Goal: Task Accomplishment & Management: Complete application form

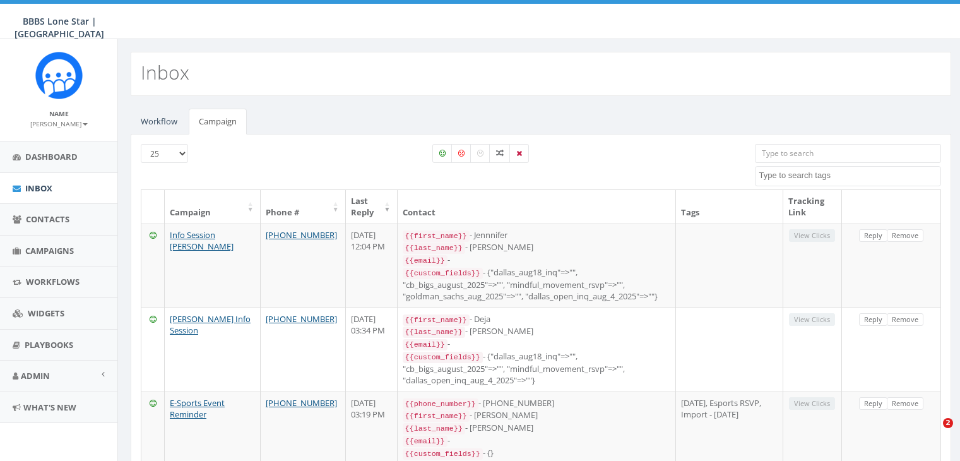
select select
click at [51, 248] on span "Campaigns" at bounding box center [49, 250] width 49 height 11
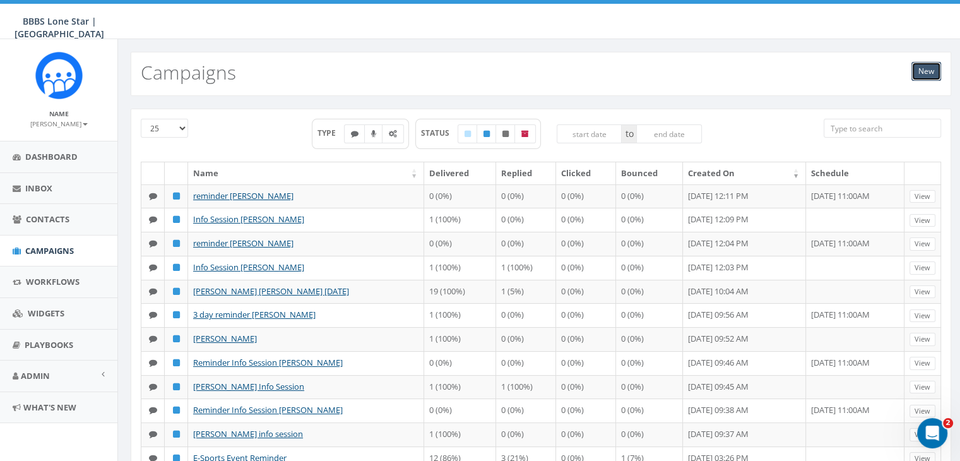
click at [925, 71] on link "New" at bounding box center [927, 71] width 30 height 19
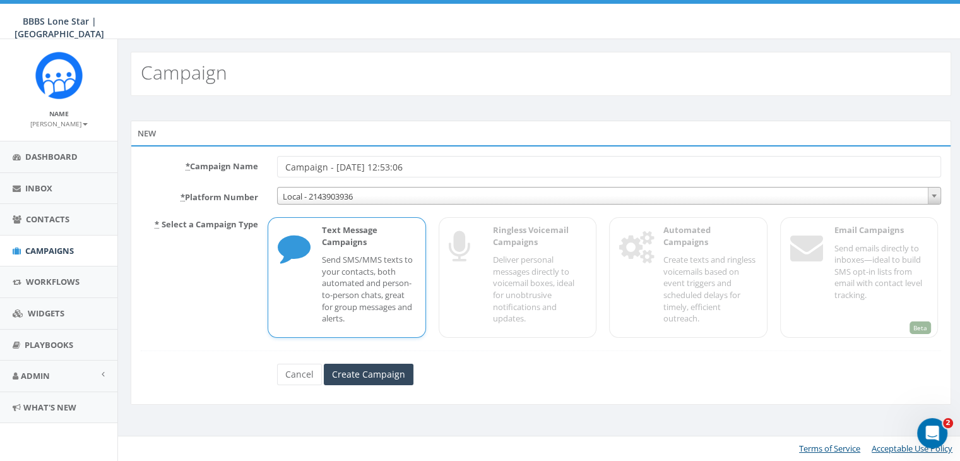
drag, startPoint x: 425, startPoint y: 162, endPoint x: 267, endPoint y: 160, distance: 158.5
click at [268, 161] on div "Campaign - [DATE] 12:53:06" at bounding box center [609, 166] width 683 height 21
type input "Dominique Feagins"
click at [366, 268] on p "Send SMS/MMS texts to your contacts, both automated and person-to-person chats,…" at bounding box center [368, 289] width 93 height 70
click at [393, 377] on input "Create Campaign" at bounding box center [369, 374] width 90 height 21
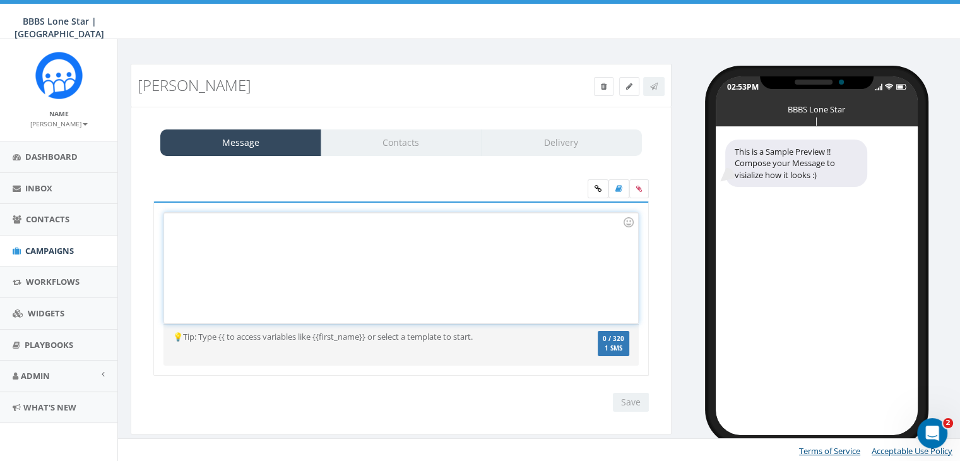
click at [231, 233] on div at bounding box center [400, 268] width 473 height 110
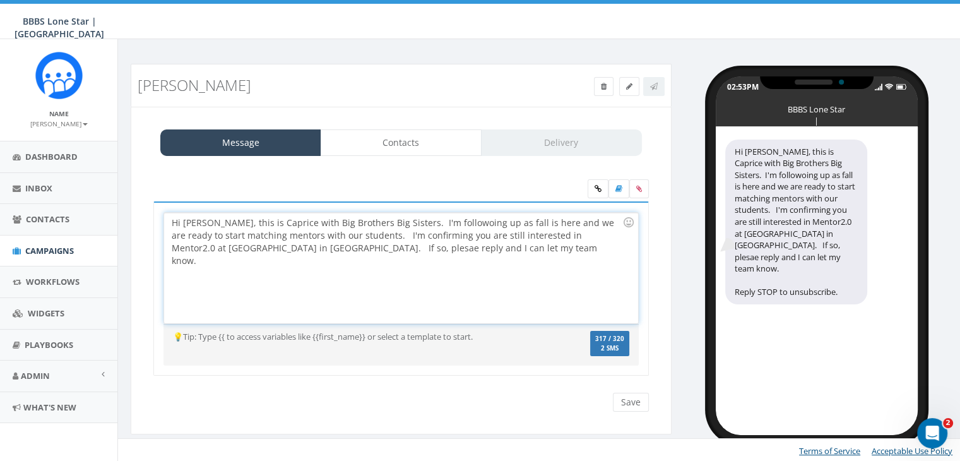
click at [251, 247] on div "Hi Dominique, this is Caprice with Big Brothers Big Sisters. I'm followoing up …" at bounding box center [400, 268] width 473 height 110
click at [364, 233] on div "Hi Dominique, this is Caprice with Big Brothers Big Sisters. I'm followoing up …" at bounding box center [400, 268] width 473 height 110
click at [415, 220] on div "Hi Dominique, this is Caprice with Big Brothers Big Sisters. I'm followoing up …" at bounding box center [400, 268] width 473 height 110
click at [437, 251] on div "Hi Dominique, this is Caprice with Big Brothers Big Sisters. I'm followoing up …" at bounding box center [400, 268] width 473 height 110
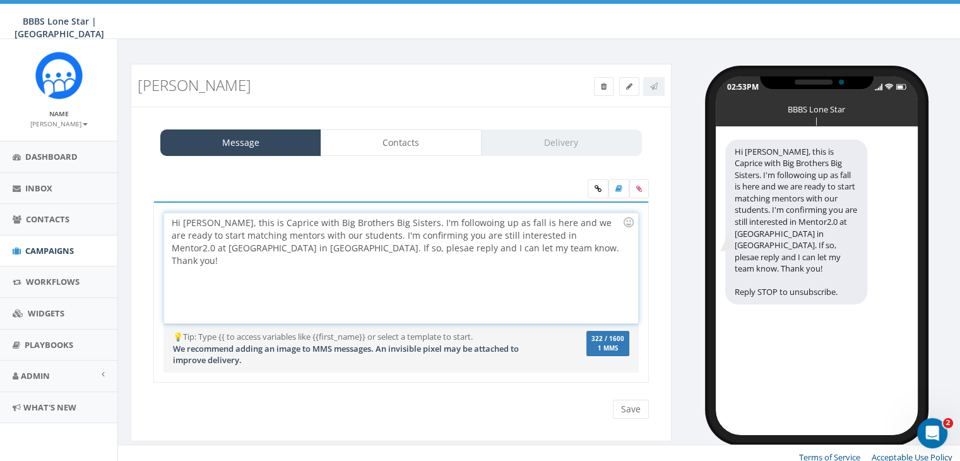
drag, startPoint x: 357, startPoint y: 230, endPoint x: 378, endPoint y: 258, distance: 34.2
click at [360, 233] on div "Hi Dominique, this is Caprice with Big Brothers Big Sisters. I'm followoing up …" at bounding box center [400, 268] width 473 height 110
drag, startPoint x: 434, startPoint y: 234, endPoint x: 428, endPoint y: 251, distance: 18.8
click at [434, 234] on div "Hi Dominique, this is Caprice with Big Brothers Big Sisters. I'm followoing up …" at bounding box center [400, 268] width 473 height 110
click at [315, 247] on div "Hi Dominique, this is Caprice with Big Brothers Big Sisters. I'm followoing up …" at bounding box center [400, 268] width 473 height 110
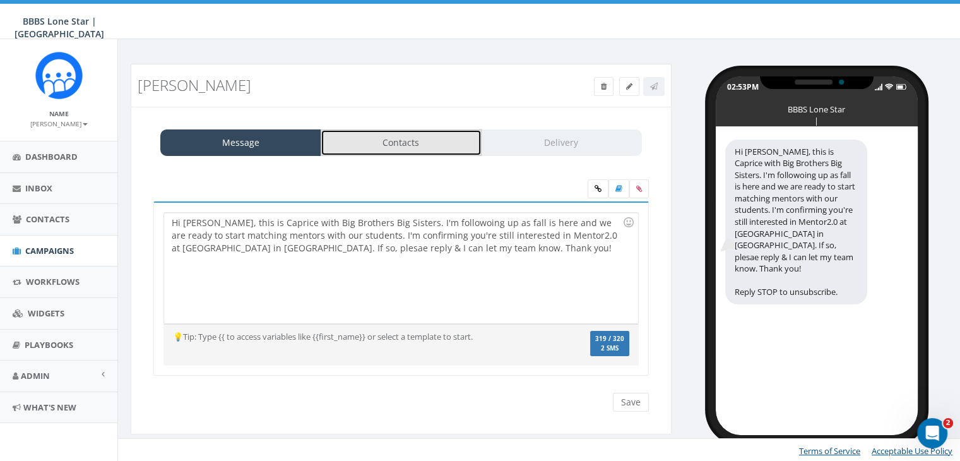
click at [421, 132] on link "Contacts" at bounding box center [401, 142] width 161 height 27
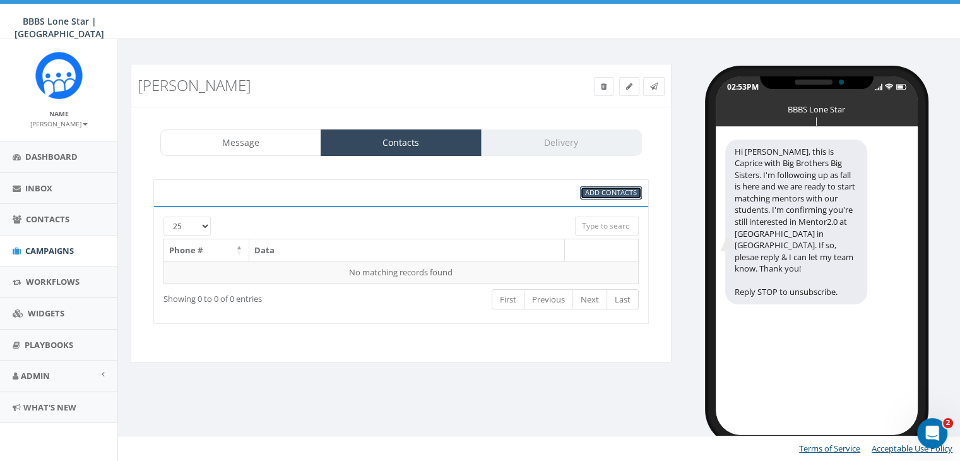
click at [628, 191] on span "Add Contacts" at bounding box center [611, 191] width 52 height 9
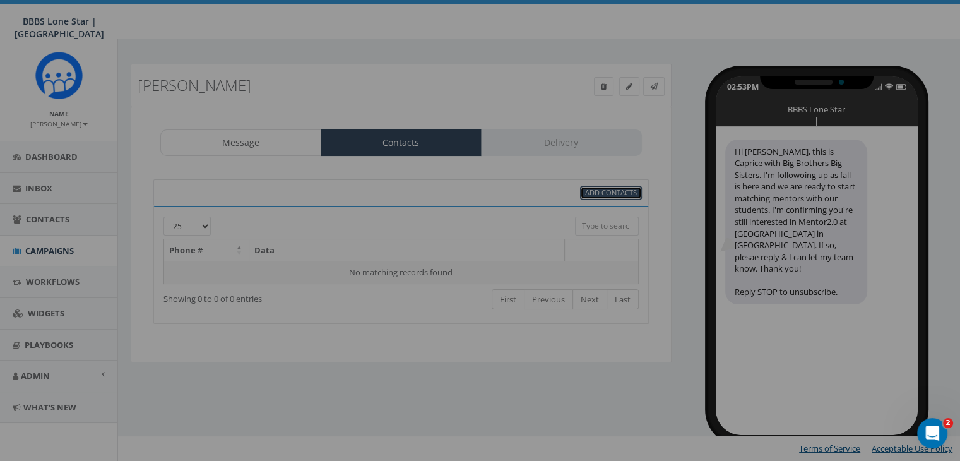
select select
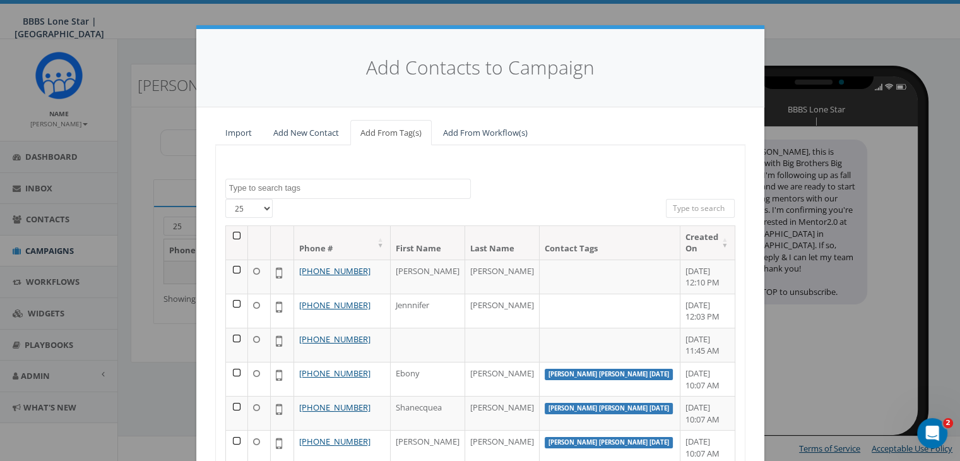
click at [676, 206] on input "search" at bounding box center [700, 208] width 69 height 19
paste input "(214) 498-8527"
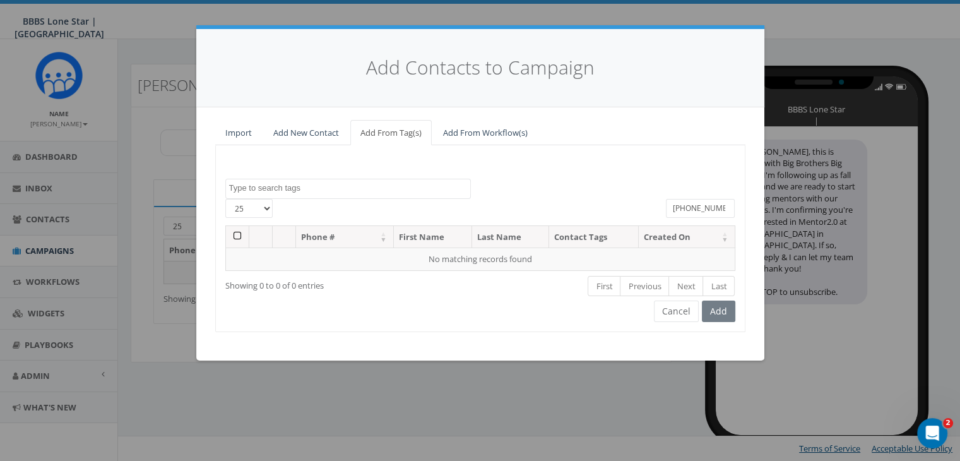
type input "(214) 498-8527"
click at [311, 128] on link "Add New Contact" at bounding box center [306, 133] width 86 height 26
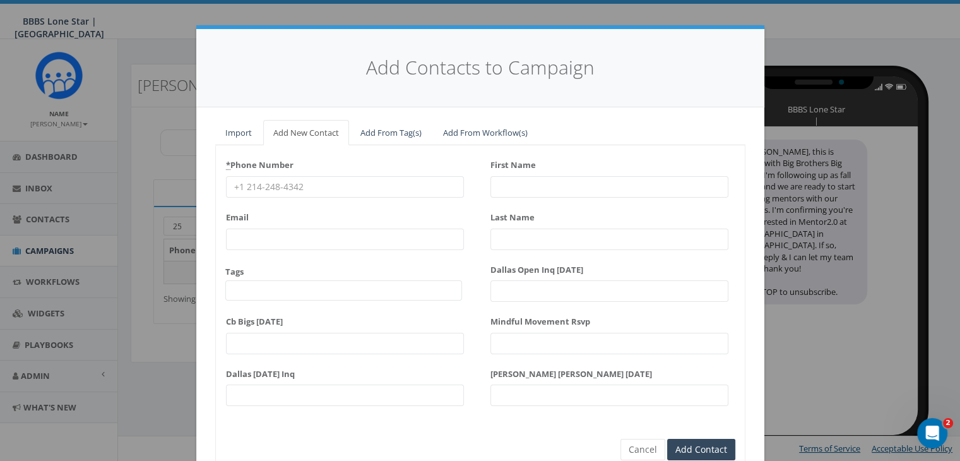
click at [253, 186] on input "* Phone Number" at bounding box center [345, 186] width 238 height 21
paste input "(214) 498-8527"
type input "(214) 498-8527"
click at [529, 185] on input "First Name" at bounding box center [610, 186] width 238 height 21
type input "Dominique"
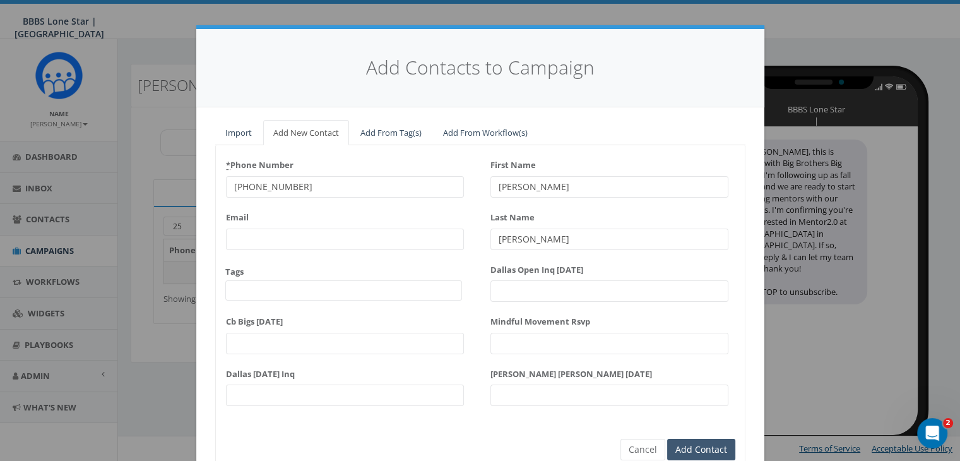
type input "Feagins"
click at [679, 446] on input "Add Contact" at bounding box center [701, 449] width 68 height 21
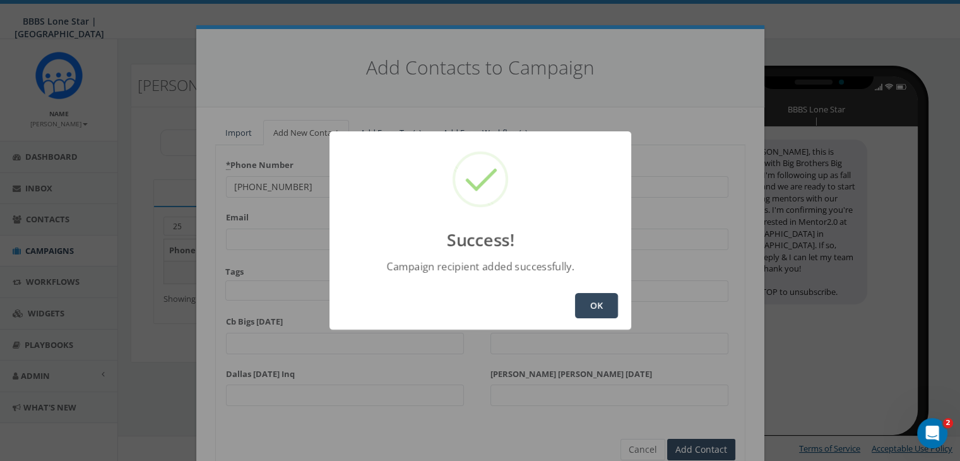
click at [601, 306] on button "OK" at bounding box center [596, 305] width 43 height 25
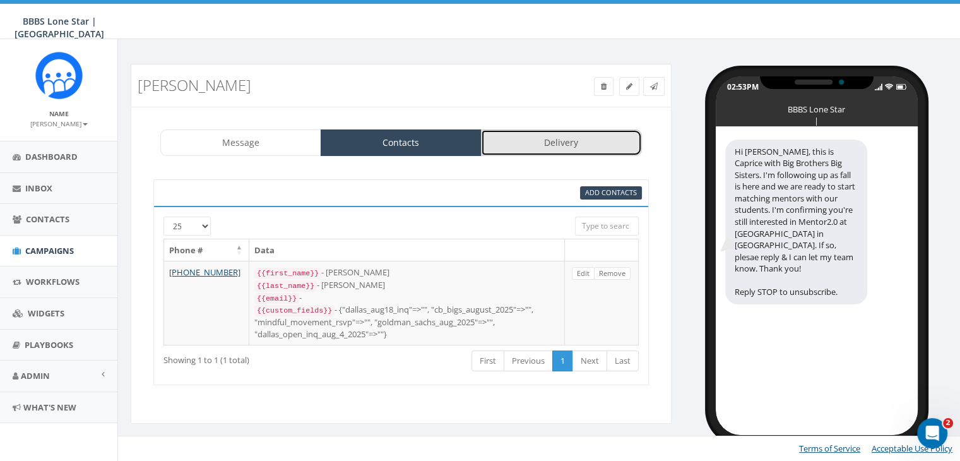
click at [552, 150] on link "Delivery" at bounding box center [561, 142] width 161 height 27
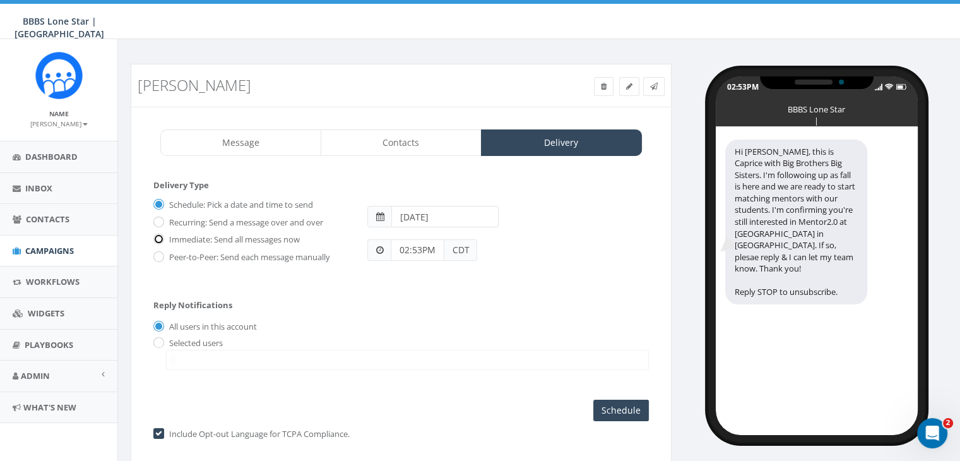
click at [158, 240] on input "Immediate: Send all messages now" at bounding box center [157, 240] width 8 height 8
radio input "true"
click at [160, 339] on input "radio" at bounding box center [157, 343] width 8 height 8
radio input "true"
click at [186, 362] on span at bounding box center [407, 360] width 483 height 20
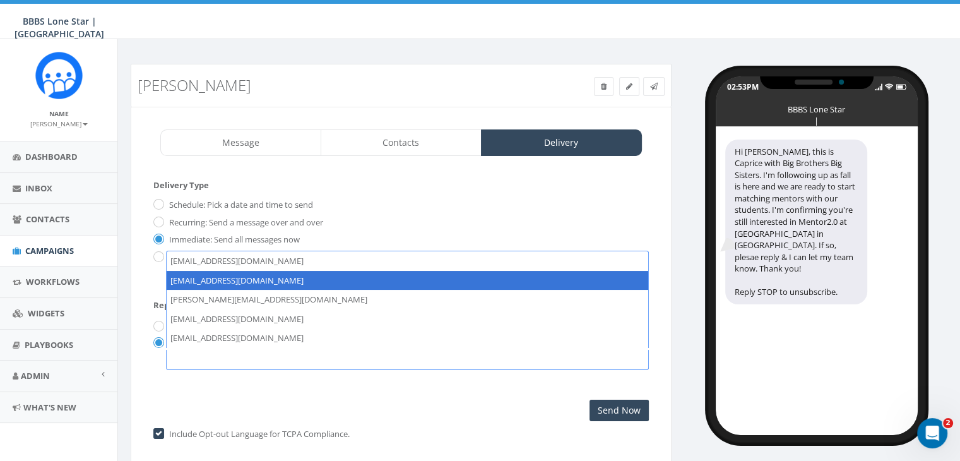
select select "1730"
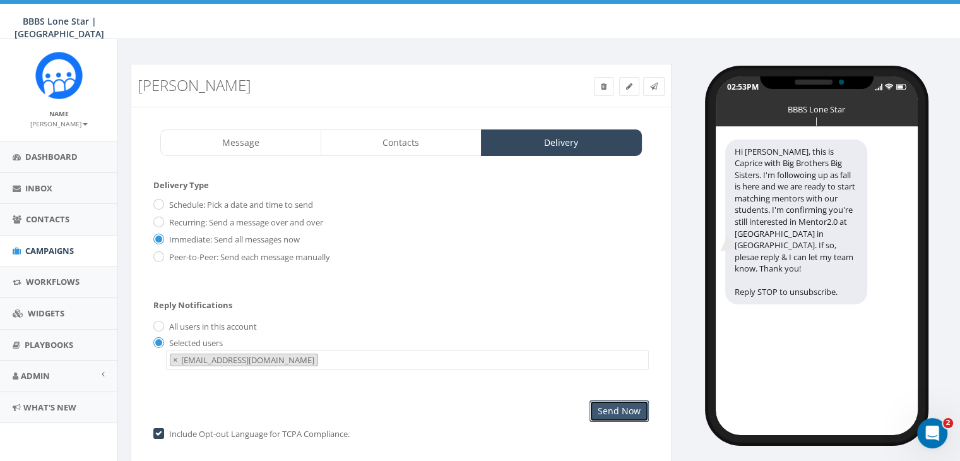
click at [612, 408] on input "Send Now" at bounding box center [619, 410] width 59 height 21
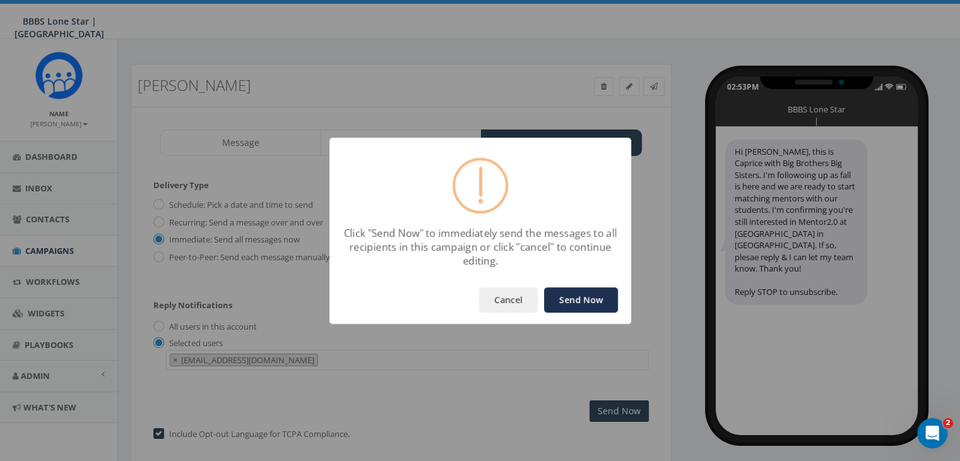
click at [571, 305] on button "Send Now" at bounding box center [581, 299] width 74 height 25
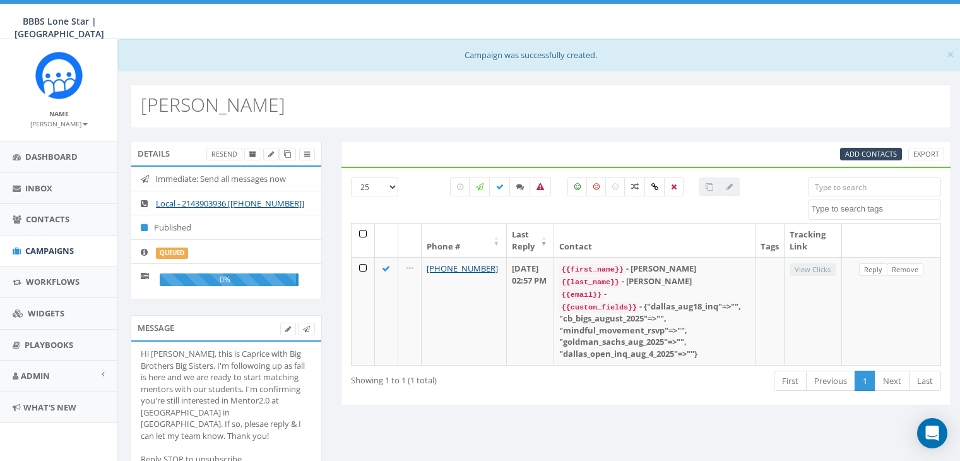
select select
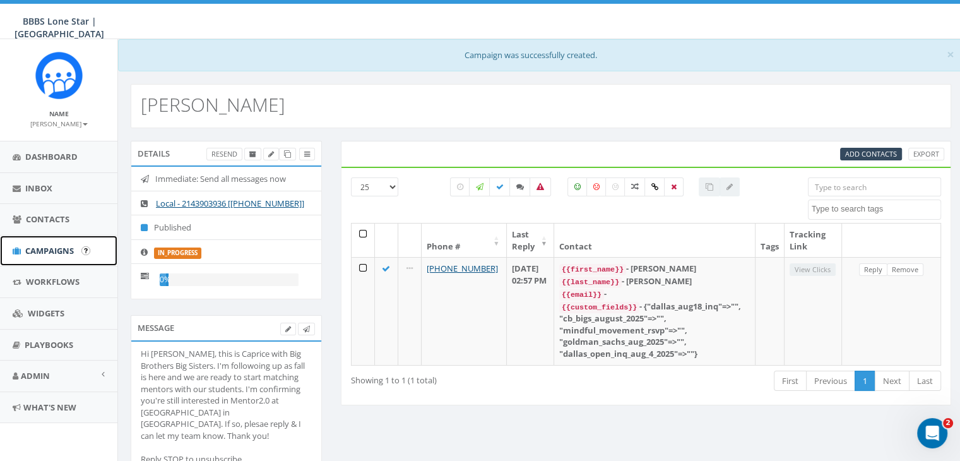
click at [52, 245] on span "Campaigns" at bounding box center [49, 250] width 49 height 11
